Goal: Register for event/course

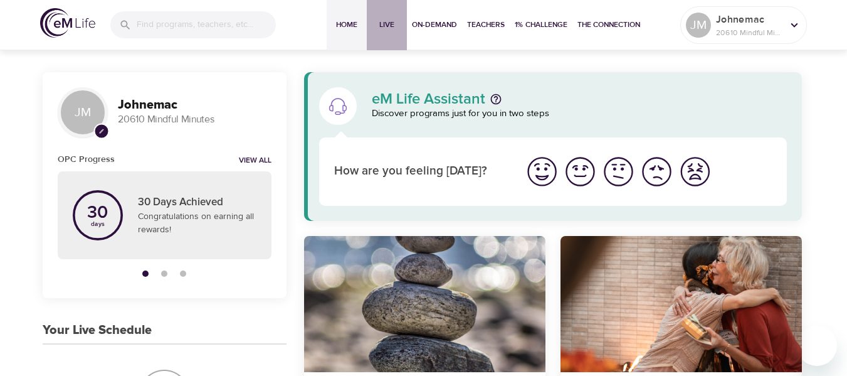
click at [388, 23] on span "Live" at bounding box center [387, 24] width 30 height 13
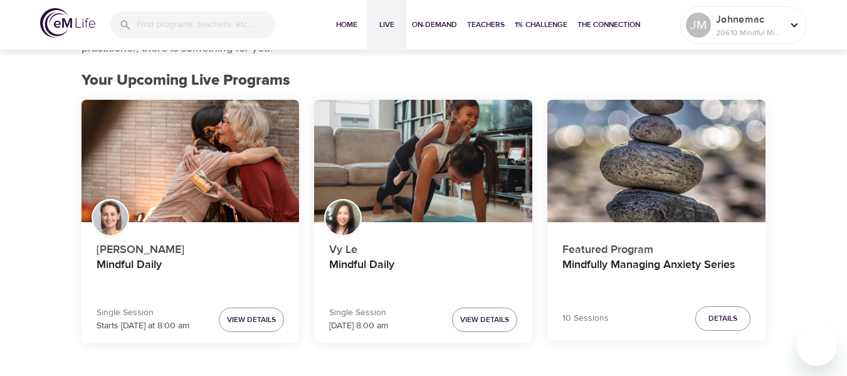
scroll to position [125, 0]
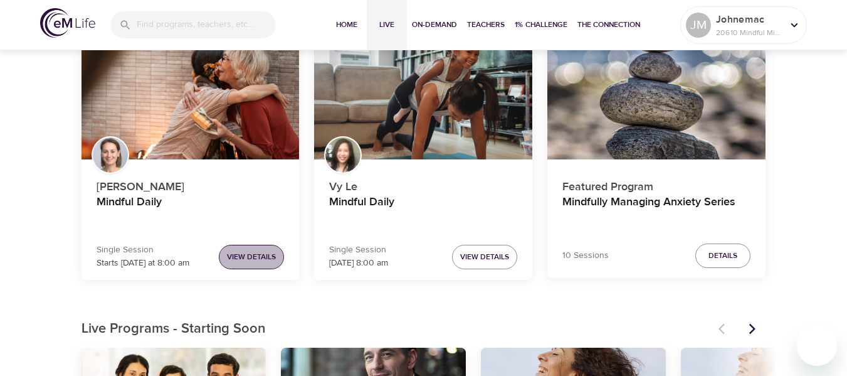
click at [244, 253] on span "View Details" at bounding box center [251, 256] width 49 height 13
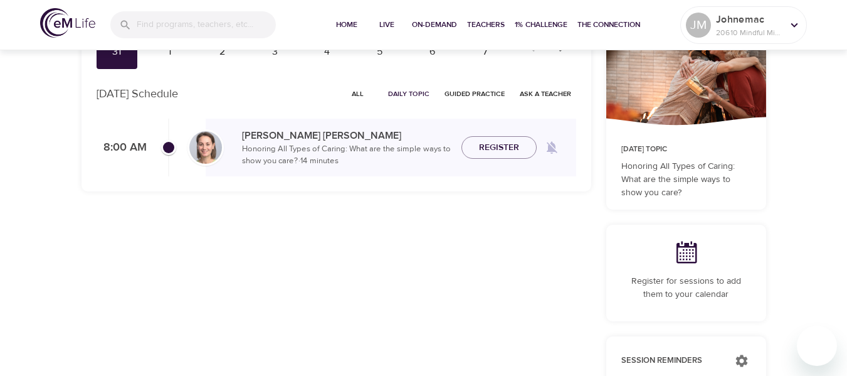
checkbox input "true"
click at [495, 150] on span "Register" at bounding box center [499, 148] width 40 height 16
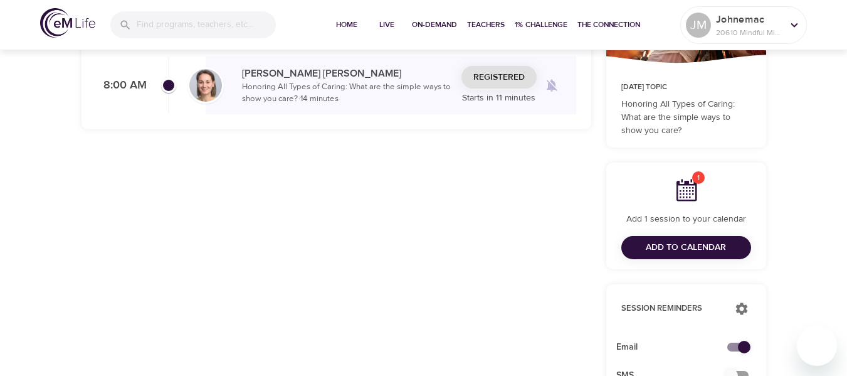
scroll to position [62, 0]
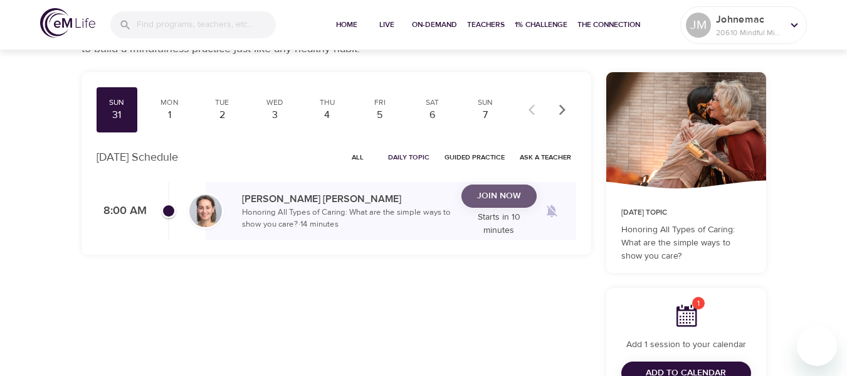
click at [512, 191] on span "Join Now" at bounding box center [499, 196] width 44 height 16
